Goal: Learn about a topic: Learn about a topic

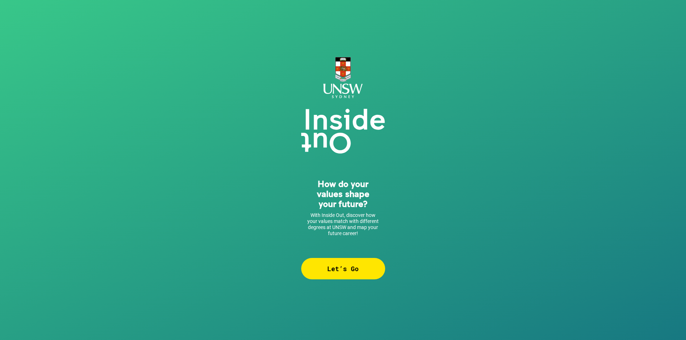
click at [355, 280] on div "How do your values shape your future? With Inside Out, discover how your values…" at bounding box center [343, 170] width 686 height 340
click at [351, 273] on div "Let’s Go" at bounding box center [343, 268] width 84 height 21
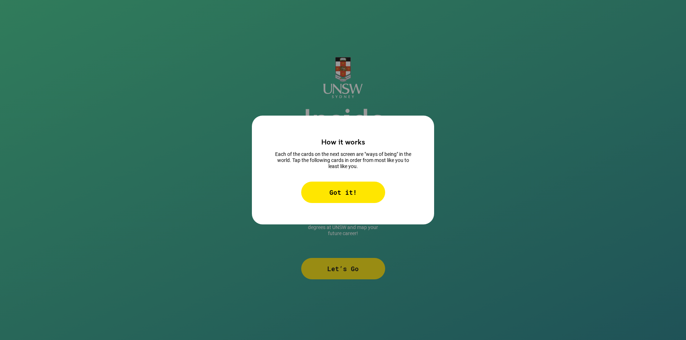
click at [346, 206] on div "How it works Each of the cards on the next screen are "ways of being" in the wo…" at bounding box center [343, 170] width 182 height 109
click at [348, 190] on div "Got it!" at bounding box center [343, 192] width 84 height 21
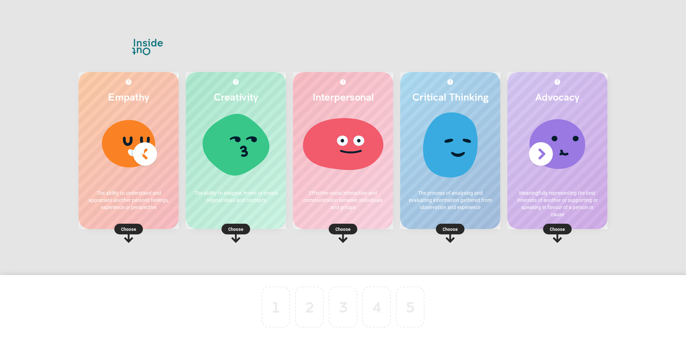
click at [129, 230] on p "Choose" at bounding box center [129, 229] width 100 height 7
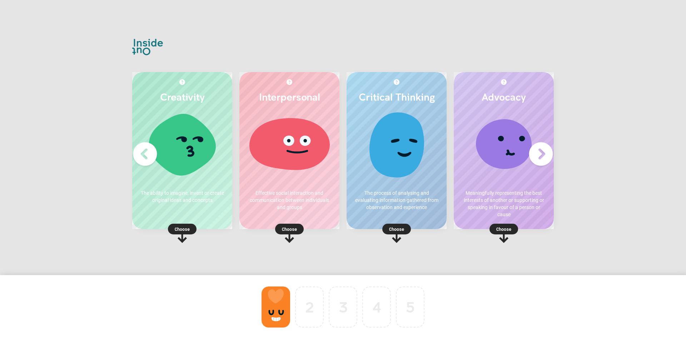
click at [499, 228] on p "Choose" at bounding box center [504, 229] width 100 height 7
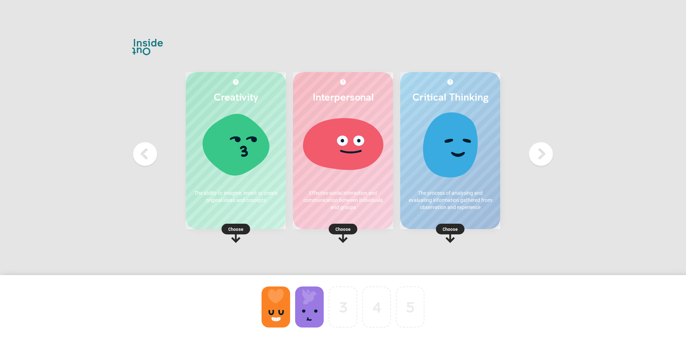
click at [451, 228] on p "Choose" at bounding box center [450, 229] width 100 height 7
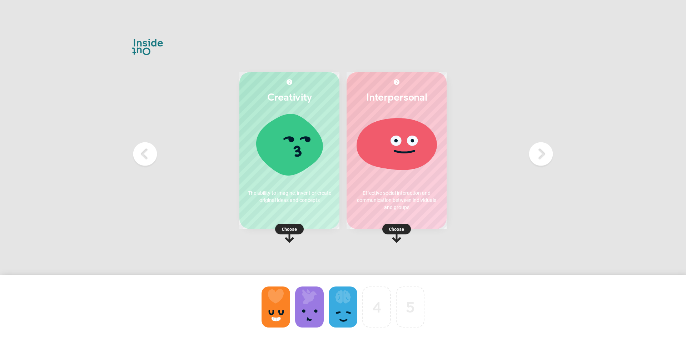
click at [403, 228] on p "Choose" at bounding box center [397, 229] width 100 height 7
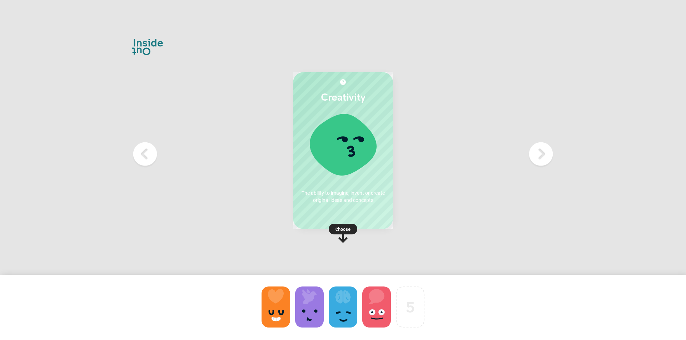
click at [359, 225] on div "Choose" at bounding box center [343, 228] width 100 height 9
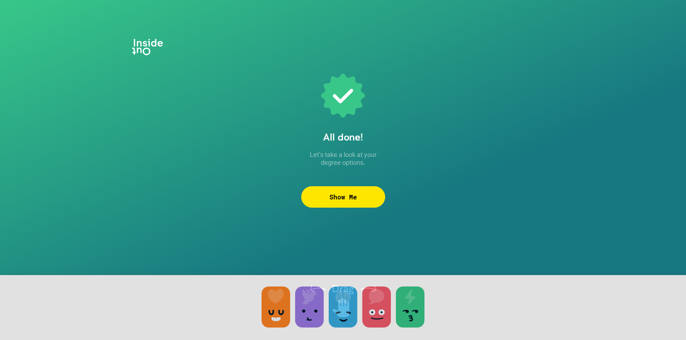
click at [352, 194] on div "Show Me" at bounding box center [343, 196] width 84 height 21
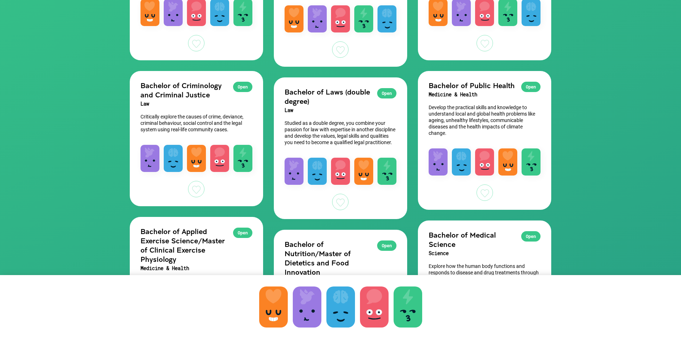
scroll to position [179, 0]
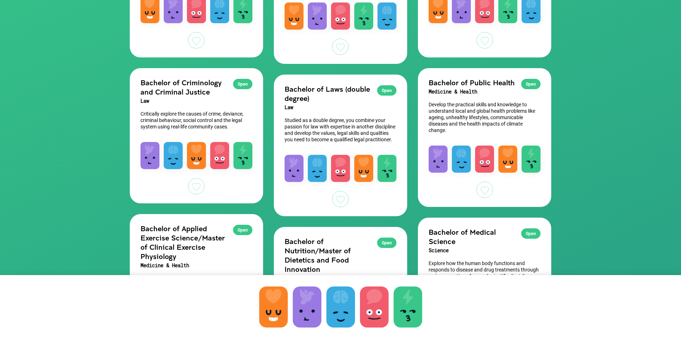
click at [243, 87] on div "Open" at bounding box center [242, 84] width 19 height 10
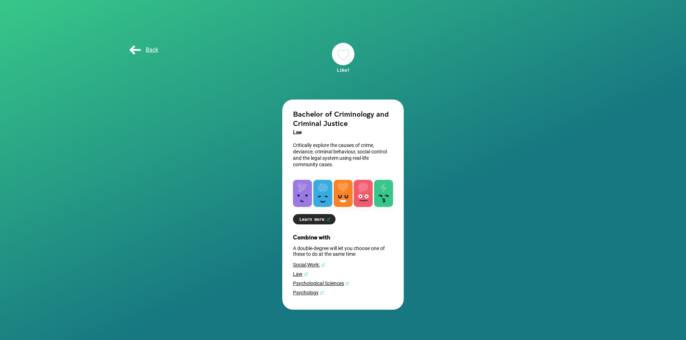
click at [304, 188] on div at bounding box center [302, 193] width 19 height 27
